Goal: Information Seeking & Learning: Learn about a topic

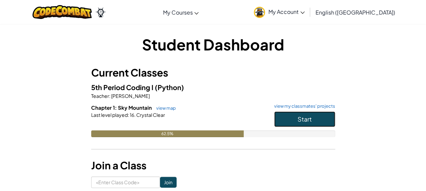
click at [292, 117] on button "Start" at bounding box center [304, 120] width 61 height 16
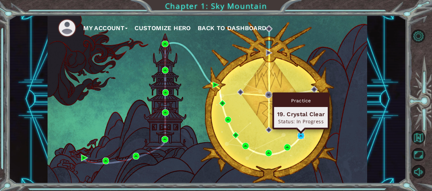
click at [300, 136] on img at bounding box center [300, 136] width 7 height 7
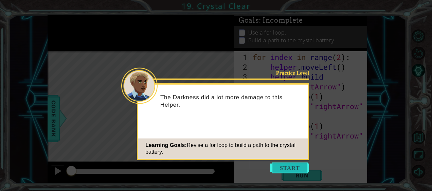
click at [298, 165] on button "Start" at bounding box center [289, 168] width 39 height 11
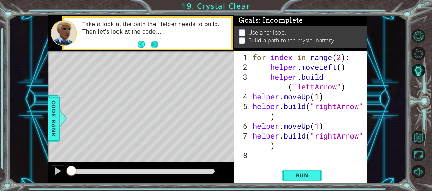
click at [155, 41] on button "Next" at bounding box center [154, 43] width 9 height 9
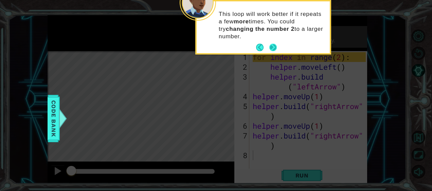
click at [273, 45] on button "Next" at bounding box center [273, 47] width 8 height 8
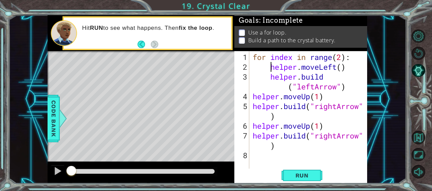
click at [270, 64] on div "for index in range ( 2 ) : helper . moveLeft ( ) helper . build ( "leftArrow" )…" at bounding box center [310, 121] width 118 height 138
click at [269, 75] on div "for index in range ( 2 ) : helper . moveLeft ( ) helper . build ( "leftArrow" )…" at bounding box center [310, 121] width 118 height 138
type textarea "[DOMAIN_NAME]("leftArrow")"
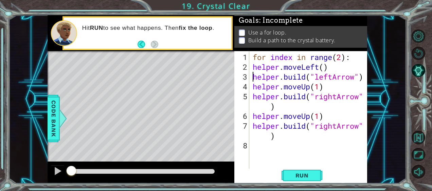
click at [252, 146] on div "for index in range ( 2 ) : helper . moveLeft ( ) helper . build ( "leftArrow" )…" at bounding box center [310, 121] width 118 height 138
click at [315, 176] on span "Run" at bounding box center [301, 175] width 27 height 7
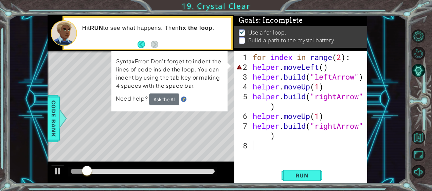
click at [250, 65] on div "1 2 3 4 5 6 7 8 for index in range ( 2 ) : helper . moveLeft ( ) helper . build…" at bounding box center [299, 110] width 131 height 118
click at [252, 67] on div "for index in range ( 2 ) : helper . moveLeft ( ) helper . build ( "leftArrow" )…" at bounding box center [310, 121] width 118 height 138
type textarea "helper.moveLeft()"
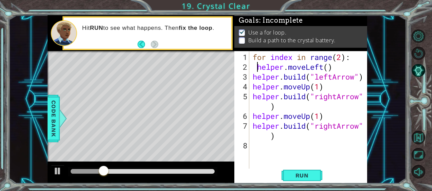
click at [295, 167] on div "for index in range ( 2 ) : helper . moveLeft ( ) helper . build ( "leftArrow" )…" at bounding box center [310, 121] width 118 height 138
click at [297, 173] on span "Run" at bounding box center [301, 175] width 27 height 7
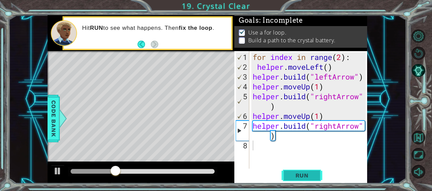
click at [294, 177] on span "Run" at bounding box center [301, 175] width 27 height 7
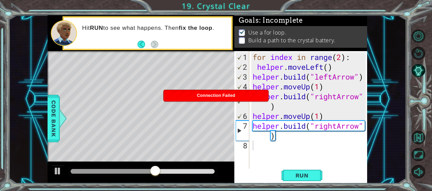
click at [187, 96] on div "Connection Failed" at bounding box center [216, 95] width 104 height 11
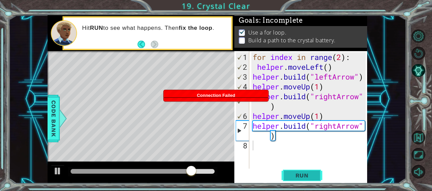
click at [292, 170] on button "Run" at bounding box center [301, 175] width 41 height 13
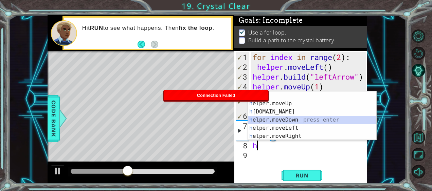
click at [291, 119] on div "h elper press enter h elper.moveUp press enter h [DOMAIN_NAME] press enter h el…" at bounding box center [312, 124] width 129 height 65
type textarea "helper.moveDown(1)"
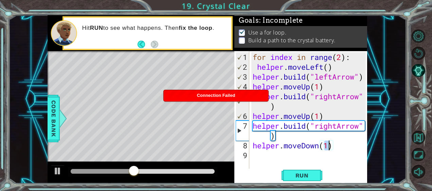
click at [281, 152] on div "for index in range ( 2 ) : helper . moveLeft ( ) helper . build ( "leftArrow" )…" at bounding box center [310, 121] width 118 height 138
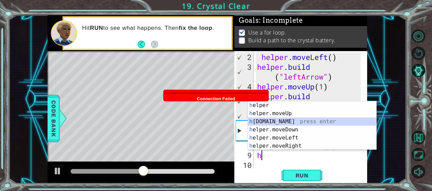
click at [292, 122] on div "h elper press enter h elper.moveUp press enter h [DOMAIN_NAME] press enter h el…" at bounding box center [312, 133] width 129 height 65
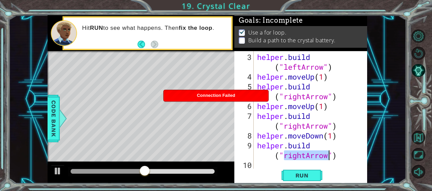
scroll to position [20, 0]
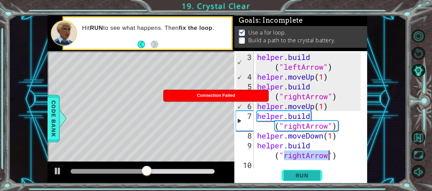
type textarea "[DOMAIN_NAME]("rightArrow")"
click at [300, 176] on span "Run" at bounding box center [301, 175] width 27 height 7
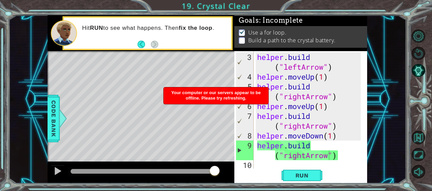
click at [179, 90] on div "Your computer or our servers appear to be offline. Please try refreshing." at bounding box center [216, 96] width 104 height 17
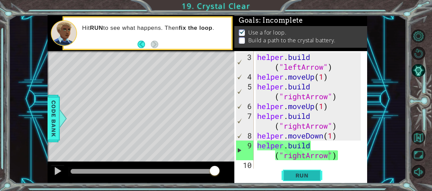
click at [309, 180] on button "Run" at bounding box center [301, 175] width 41 height 13
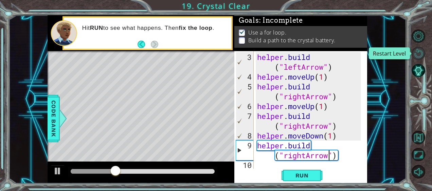
click at [417, 50] on button "Restart Level" at bounding box center [417, 53] width 13 height 13
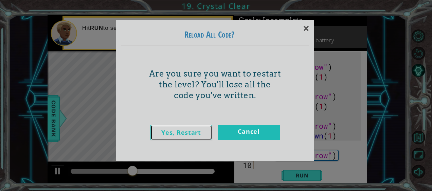
click at [202, 127] on link "Yes, Restart" at bounding box center [181, 132] width 62 height 15
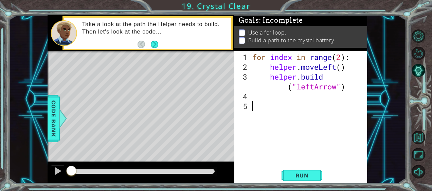
click at [274, 132] on div "for index in range ( 2 ) : helper . moveLeft ( ) helper . build ( "leftArrow" )" at bounding box center [310, 121] width 118 height 138
click at [312, 175] on span "Run" at bounding box center [301, 175] width 27 height 7
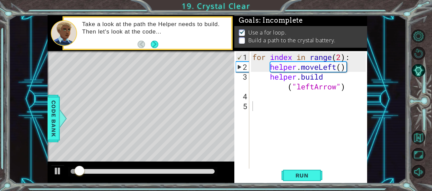
drag, startPoint x: 310, startPoint y: 171, endPoint x: 325, endPoint y: 120, distance: 53.0
click at [325, 120] on div "1 2 3 4 5 for index in range ( 2 ) : helper . moveLeft ( ) helper . build ( "le…" at bounding box center [300, 117] width 133 height 133
click at [277, 95] on div "for index in range ( 2 ) : helper . moveLeft ( ) helper . build ( "leftArrow" )" at bounding box center [310, 121] width 118 height 138
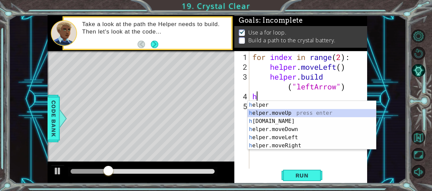
click at [254, 113] on div "h elper press enter h elper.moveUp press enter h [DOMAIN_NAME] press enter h el…" at bounding box center [311, 133] width 129 height 65
type textarea "helper.moveUp(1)"
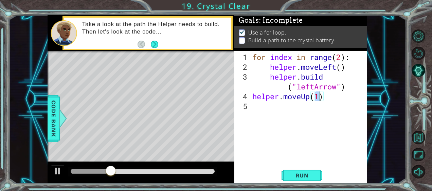
click at [251, 109] on div "for index in range ( 2 ) : helper . moveLeft ( ) helper . build ( "leftArrow" )…" at bounding box center [310, 121] width 118 height 138
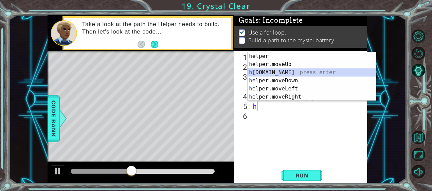
click at [298, 70] on div "h elper press enter h elper.moveUp press enter h [DOMAIN_NAME] press enter h el…" at bounding box center [311, 84] width 129 height 65
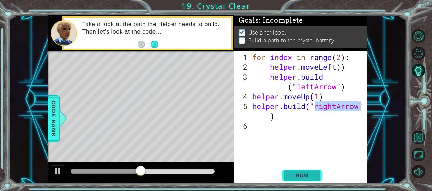
click at [295, 170] on button "Run" at bounding box center [301, 175] width 41 height 13
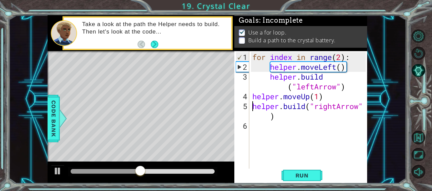
drag, startPoint x: 253, startPoint y: 104, endPoint x: 253, endPoint y: 99, distance: 5.8
click at [253, 99] on div "for index in range ( 2 ) : helper . moveLeft ( ) helper . build ( "leftArrow" )…" at bounding box center [310, 121] width 118 height 138
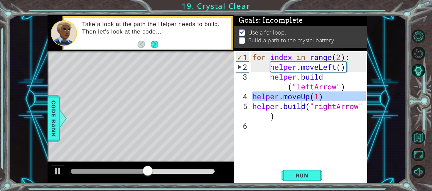
type textarea "helper.builhelper.moveUp(1) d("rightArrow")"
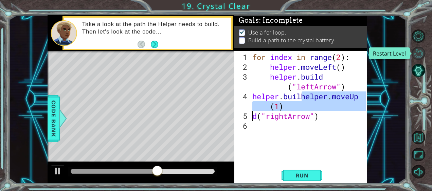
click at [417, 55] on button "Restart Level" at bounding box center [417, 53] width 13 height 13
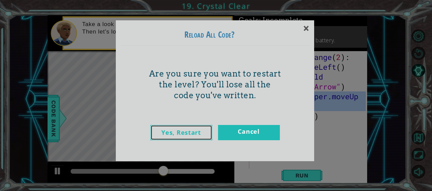
click at [199, 139] on link "Yes, Restart" at bounding box center [181, 132] width 62 height 15
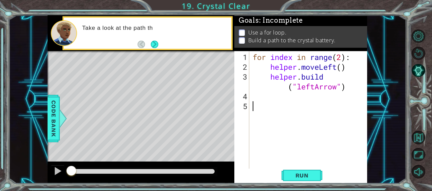
click at [274, 96] on div "for index in range ( 2 ) : helper . moveLeft ( ) helper . build ( "leftArrow" )" at bounding box center [310, 121] width 118 height 138
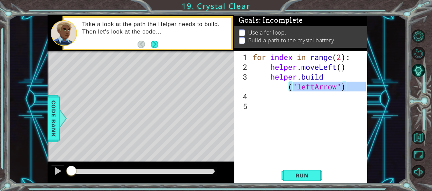
drag, startPoint x: 274, startPoint y: 96, endPoint x: 271, endPoint y: 88, distance: 9.1
click at [271, 88] on div "for index in range ( 2 ) : helper . moveLeft ( ) helper . build ( "leftArrow" )" at bounding box center [310, 121] width 118 height 138
type textarea "[DOMAIN_NAME]("leftArrow")"
click at [264, 99] on div "for index in range ( 2 ) : helper . moveLeft ( ) helper . build ( "leftArrow" )" at bounding box center [308, 110] width 114 height 118
click at [306, 168] on div "for index in range ( 2 ) : helper . moveLeft ( ) helper . build ( "leftArrow" )" at bounding box center [310, 121] width 118 height 138
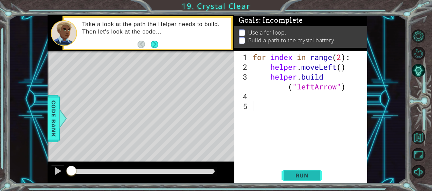
click at [311, 174] on span "Run" at bounding box center [301, 175] width 27 height 7
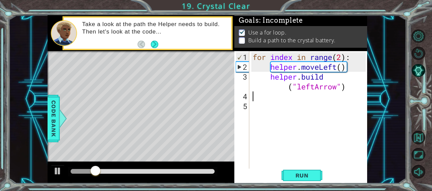
click at [265, 96] on div "for index in range ( 2 ) : helper . moveLeft ( ) helper . build ( "leftArrow" )" at bounding box center [310, 121] width 118 height 138
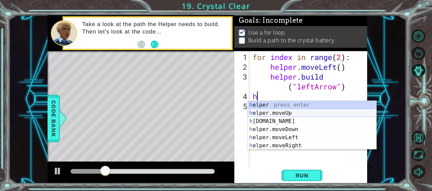
click at [298, 114] on div "h elper press enter h elper.moveUp press enter h [DOMAIN_NAME] press enter h el…" at bounding box center [312, 133] width 129 height 65
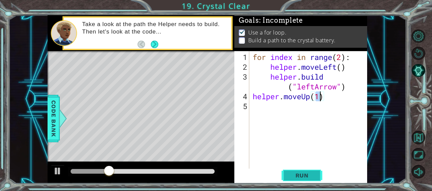
click at [294, 174] on span "Run" at bounding box center [301, 175] width 27 height 7
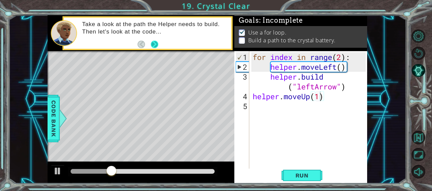
click at [157, 43] on button "Next" at bounding box center [155, 44] width 8 height 8
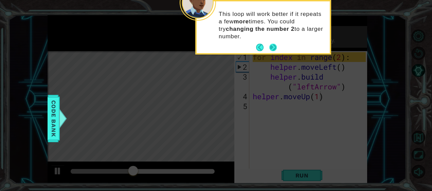
click at [275, 40] on div "This loop will work better if it repeats a few more times. You could try changi…" at bounding box center [262, 27] width 133 height 52
click at [276, 47] on button "Next" at bounding box center [273, 47] width 10 height 10
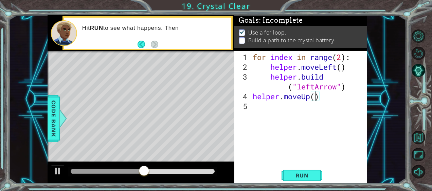
scroll to position [0, 3]
type textarea "helper.moveUp(2)"
click at [310, 176] on span "Run" at bounding box center [301, 175] width 27 height 7
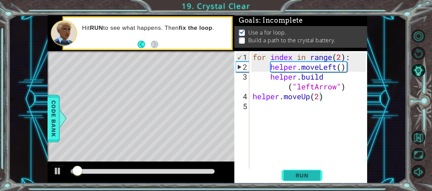
click at [310, 176] on span "Run" at bounding box center [301, 175] width 27 height 7
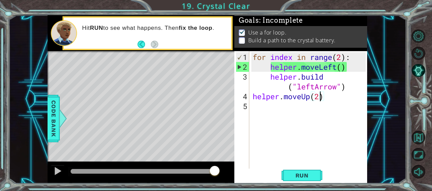
click at [266, 143] on div "for index in range ( 2 ) : helper . moveLeft ( ) helper . build ( "leftArrow" )…" at bounding box center [310, 121] width 118 height 138
click at [298, 175] on span "Run" at bounding box center [301, 175] width 27 height 7
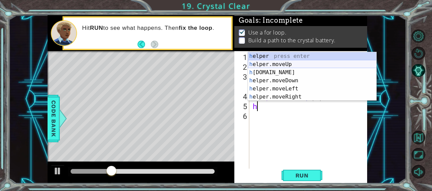
click at [276, 64] on div "h elper press enter h elper.moveUp press enter h [DOMAIN_NAME] press enter h el…" at bounding box center [312, 84] width 129 height 65
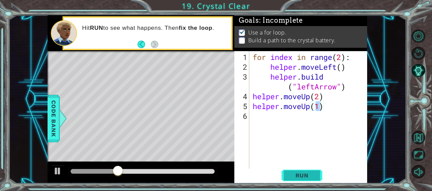
click at [298, 179] on button "Run" at bounding box center [301, 175] width 41 height 13
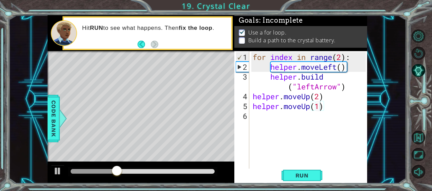
click at [174, 118] on div "Level Map" at bounding box center [203, 151] width 313 height 200
click at [420, 71] on button "AI Hint" at bounding box center [417, 70] width 13 height 13
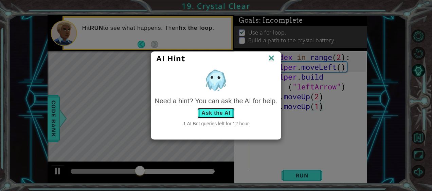
click at [225, 111] on button "Ask the AI" at bounding box center [216, 113] width 38 height 11
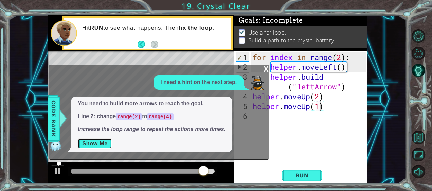
click at [109, 140] on button "Show Me" at bounding box center [95, 143] width 34 height 11
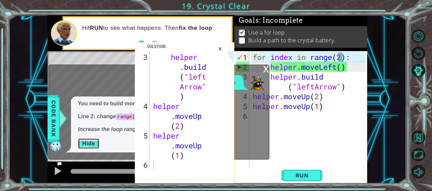
scroll to position [59, 0]
click at [223, 48] on div "×" at bounding box center [220, 49] width 11 height 12
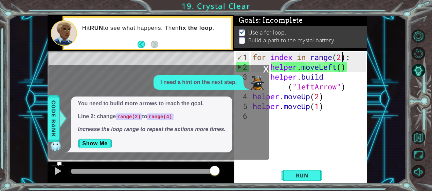
click at [340, 57] on div "for index in range ( 2 ) : helper . moveLeft ( ) helper . build ( "leftArrow" )…" at bounding box center [310, 121] width 118 height 138
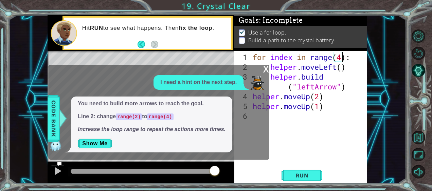
scroll to position [0, 4]
type textarea "for index in range(4):"
click at [303, 181] on button "Run" at bounding box center [301, 175] width 41 height 13
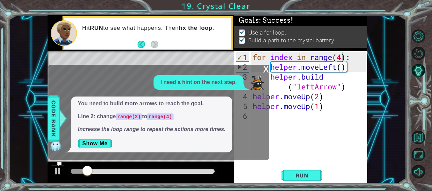
click at [266, 70] on div "x" at bounding box center [266, 68] width 6 height 7
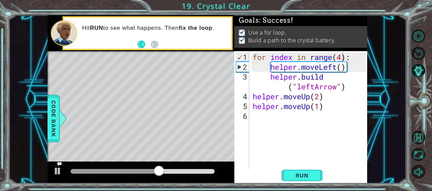
scroll to position [0, 0]
click at [267, 115] on div "for index in range ( 4 ) : helper . moveLeft ( ) helper . build ( "leftArrow" )…" at bounding box center [310, 121] width 118 height 138
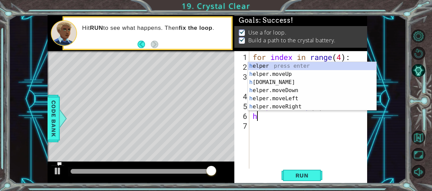
type textarea "h"
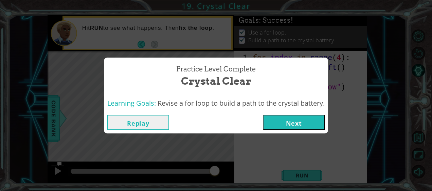
click at [278, 127] on button "Next" at bounding box center [294, 122] width 62 height 15
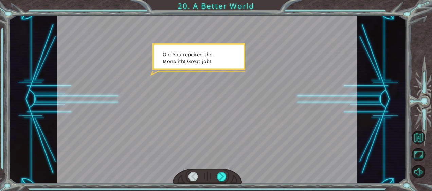
click at [277, 128] on div at bounding box center [207, 99] width 300 height 168
click at [220, 173] on div at bounding box center [221, 176] width 9 height 9
click at [225, 177] on div at bounding box center [221, 176] width 9 height 9
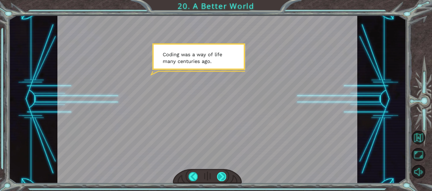
click at [225, 177] on div at bounding box center [221, 176] width 9 height 9
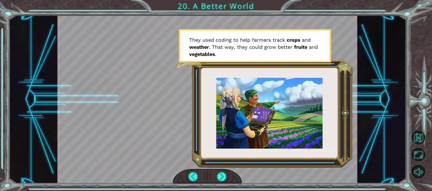
click at [224, 179] on div at bounding box center [221, 176] width 9 height 9
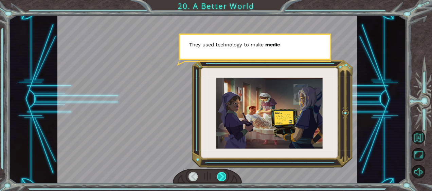
click at [219, 180] on div at bounding box center [221, 176] width 9 height 9
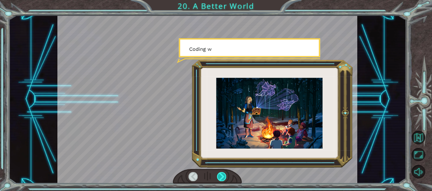
click at [221, 169] on div at bounding box center [207, 99] width 300 height 168
click at [225, 177] on div at bounding box center [221, 176] width 9 height 9
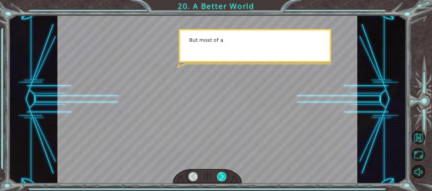
click at [220, 176] on div at bounding box center [221, 176] width 9 height 9
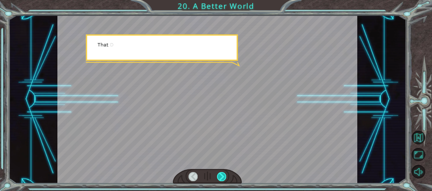
click at [222, 180] on div at bounding box center [221, 176] width 9 height 9
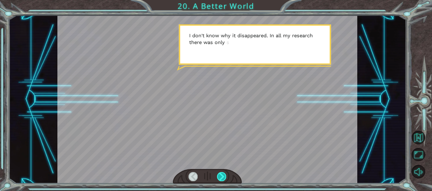
click at [225, 178] on div at bounding box center [221, 176] width 9 height 9
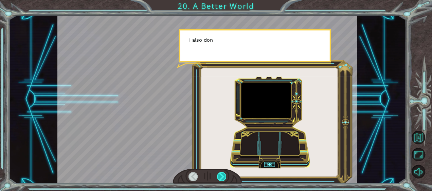
click at [217, 181] on div at bounding box center [221, 176] width 9 height 9
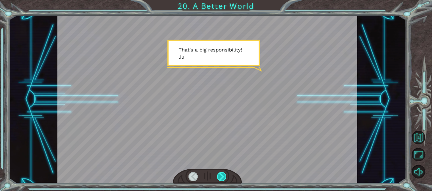
click at [221, 180] on div at bounding box center [221, 176] width 9 height 9
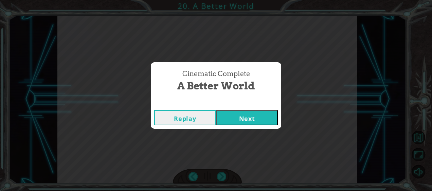
click at [267, 116] on button "Next" at bounding box center [247, 117] width 62 height 15
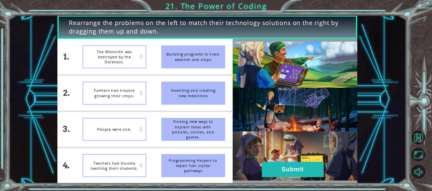
drag, startPoint x: 185, startPoint y: 61, endPoint x: 161, endPoint y: 64, distance: 23.3
click at [161, 64] on div "Building programs to track weather and crops" at bounding box center [193, 56] width 64 height 23
click at [142, 56] on div "The Monolith was destroyed by the Darkness." at bounding box center [114, 56] width 64 height 23
drag, startPoint x: 205, startPoint y: 134, endPoint x: 163, endPoint y: 98, distance: 55.6
click at [163, 98] on ul "Building programs to track weather and crops Inventing and creating new medicin…" at bounding box center [193, 111] width 79 height 145
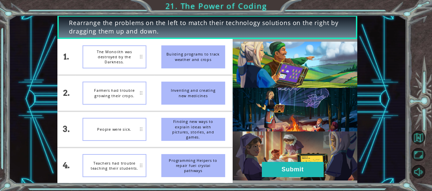
drag, startPoint x: 199, startPoint y: 55, endPoint x: 157, endPoint y: 58, distance: 41.8
click at [159, 58] on li "Building programs to track weather and crops" at bounding box center [193, 57] width 79 height 36
drag, startPoint x: 200, startPoint y: 58, endPoint x: 150, endPoint y: 57, distance: 50.2
click at [150, 57] on div "1. 2. 3. 4. The Monolith was destroyed by the Darkness. Farmers had trouble gro…" at bounding box center [144, 111] width 175 height 145
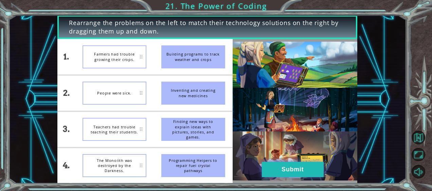
click at [290, 169] on button "Submit" at bounding box center [293, 169] width 62 height 15
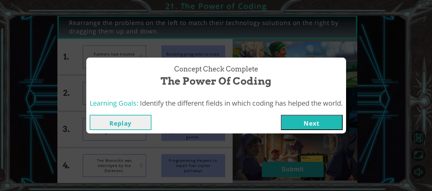
click at [317, 122] on button "Next" at bounding box center [312, 122] width 62 height 15
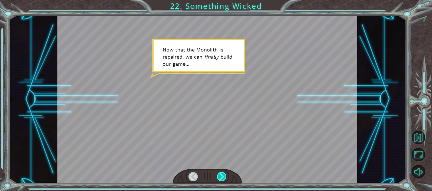
click at [222, 175] on div at bounding box center [221, 176] width 9 height 9
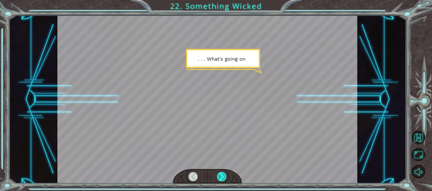
click at [222, 175] on div at bounding box center [221, 176] width 9 height 9
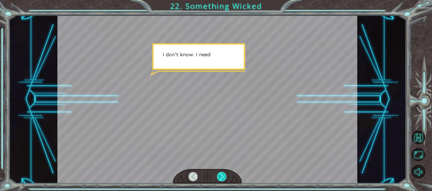
click at [222, 175] on div at bounding box center [221, 176] width 9 height 9
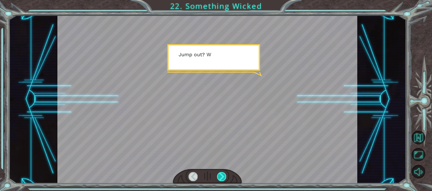
click at [222, 175] on div at bounding box center [221, 176] width 9 height 9
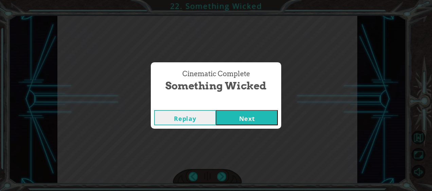
click at [233, 112] on button "Next" at bounding box center [247, 117] width 62 height 15
